Goal: Task Accomplishment & Management: Use online tool/utility

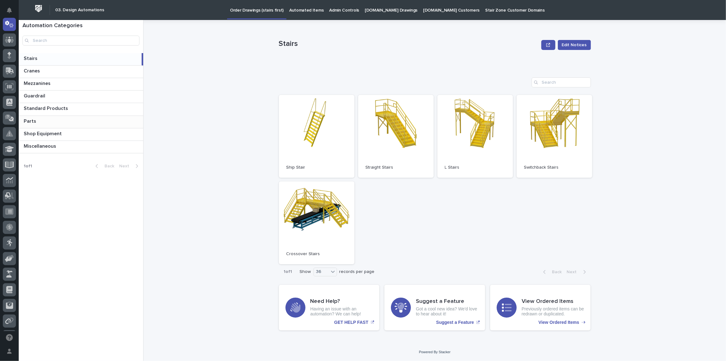
click at [41, 121] on p at bounding box center [82, 121] width 117 height 6
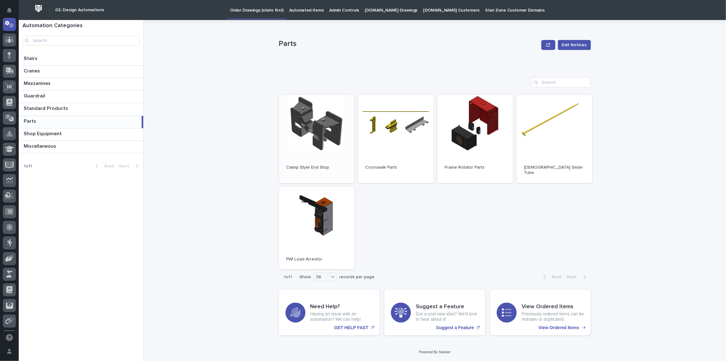
click at [310, 140] on link "Open" at bounding box center [317, 139] width 76 height 88
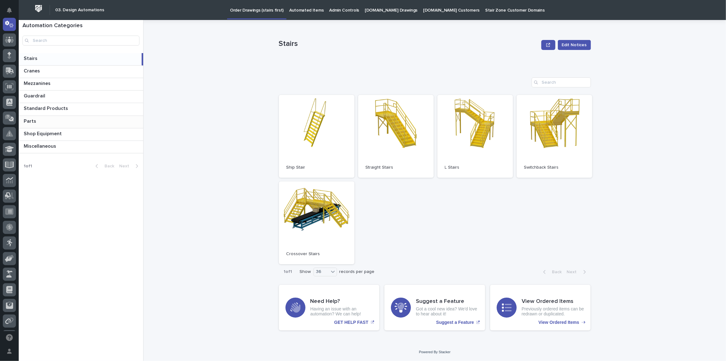
click at [42, 118] on p at bounding box center [82, 121] width 117 height 6
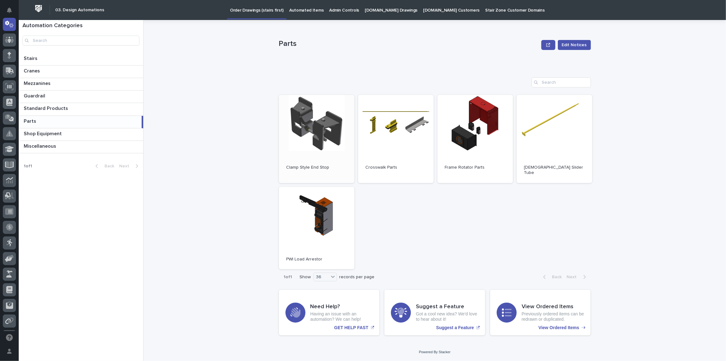
click at [298, 142] on link "Open" at bounding box center [317, 139] width 76 height 88
